Goal: Transaction & Acquisition: Download file/media

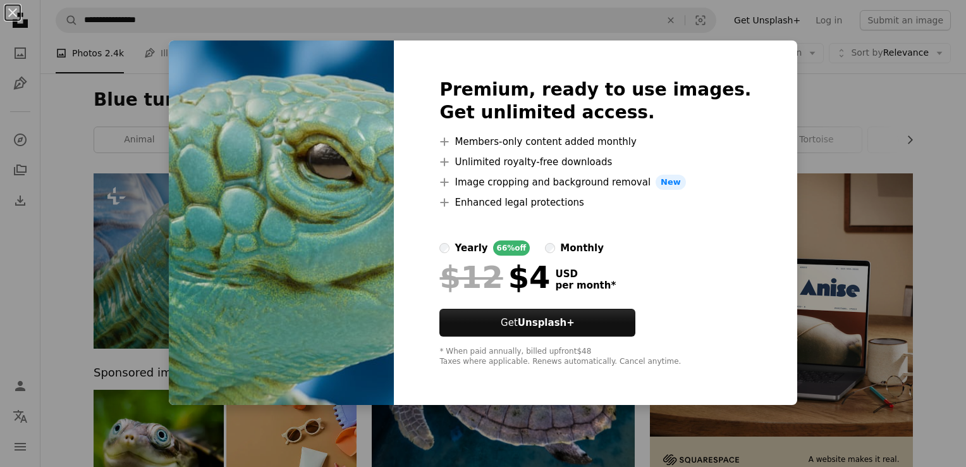
click at [857, 282] on div "An X shape Premium, ready to use images. Get unlimited access. A plus sign Memb…" at bounding box center [483, 233] width 966 height 467
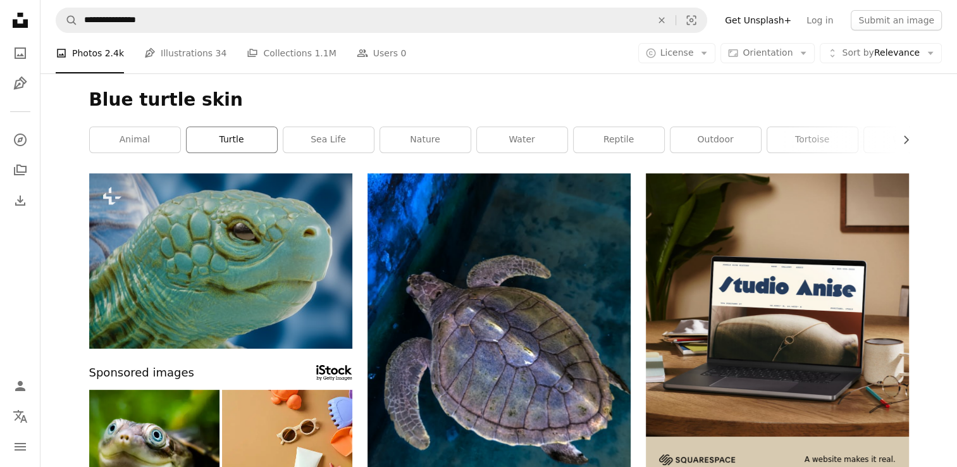
click at [238, 144] on link "turtle" at bounding box center [232, 139] width 90 height 25
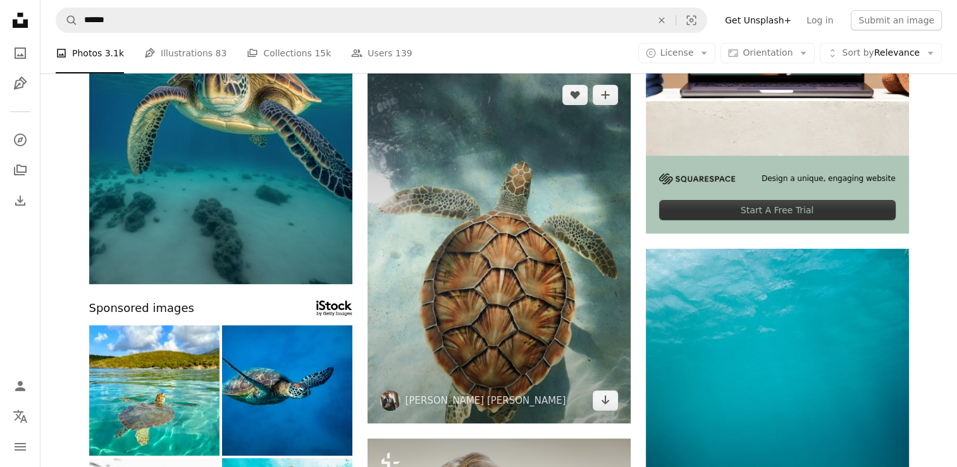
scroll to position [316, 0]
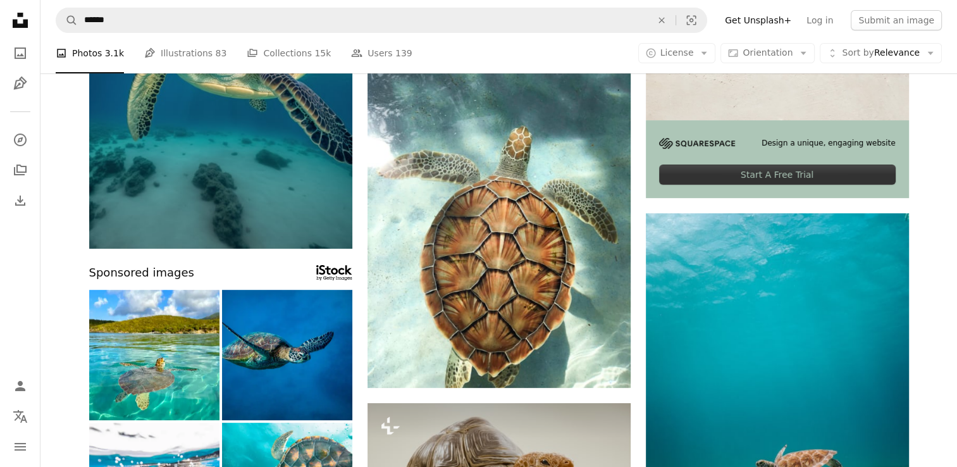
click at [285, 360] on img at bounding box center [287, 355] width 130 height 130
